Goal: Information Seeking & Learning: Learn about a topic

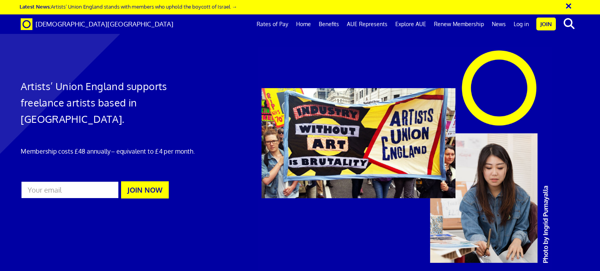
scroll to position [0, 6]
click at [325, 22] on link "Benefits" at bounding box center [329, 24] width 28 height 20
click at [300, 22] on link "Home" at bounding box center [303, 24] width 23 height 20
click at [271, 18] on link "Rates of Pay" at bounding box center [272, 24] width 39 height 20
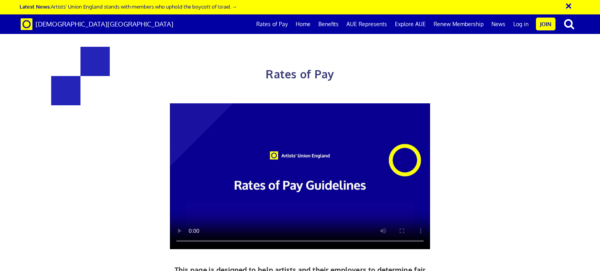
click at [274, 21] on link "Rates of Pay" at bounding box center [271, 24] width 39 height 20
click at [569, 6] on button "×" at bounding box center [574, 4] width 20 height 13
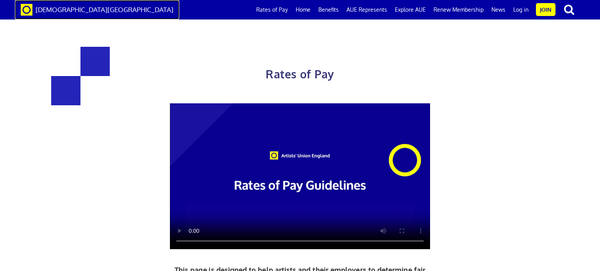
click at [60, 11] on span "[DEMOGRAPHIC_DATA][GEOGRAPHIC_DATA]" at bounding box center [105, 9] width 138 height 8
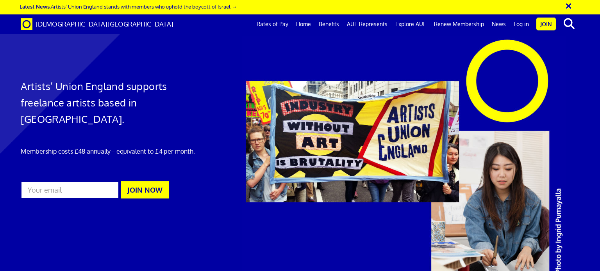
scroll to position [0, 6]
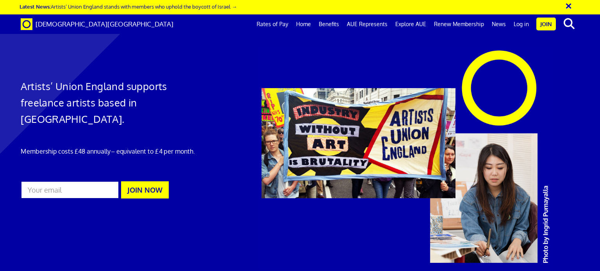
click at [568, 5] on button "×" at bounding box center [574, 4] width 20 height 13
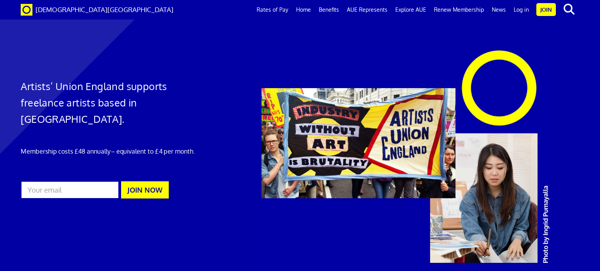
scroll to position [2147, 0]
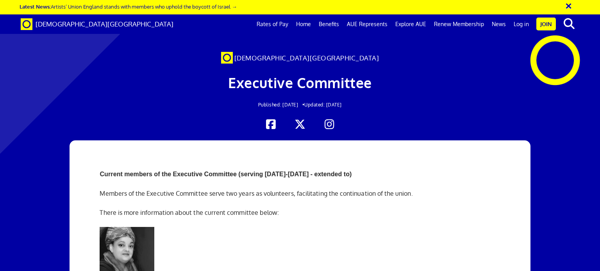
scroll to position [1445, 0]
click at [404, 25] on link "Explore AUE" at bounding box center [410, 24] width 39 height 20
